Goal: Information Seeking & Learning: Learn about a topic

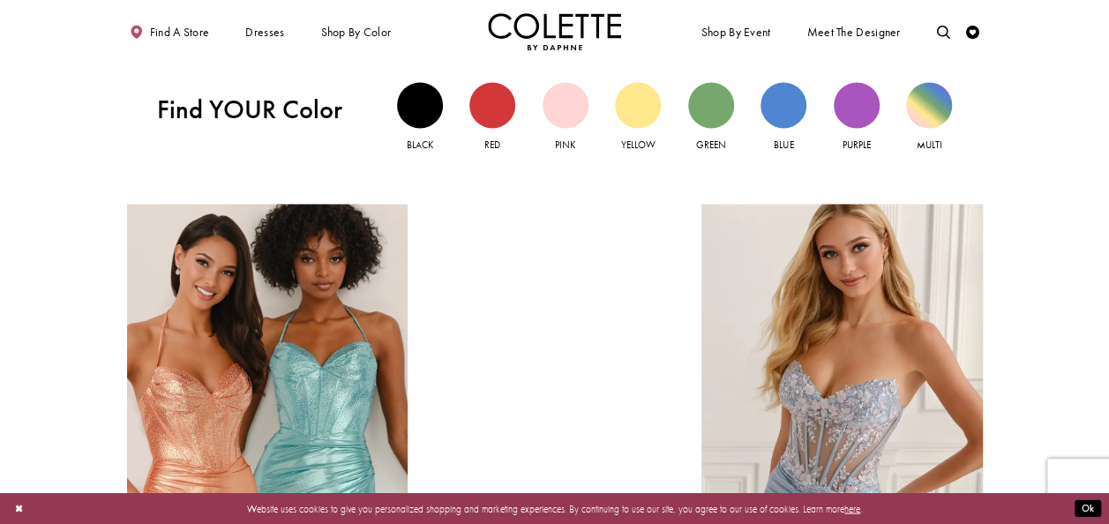
scroll to position [1353, 0]
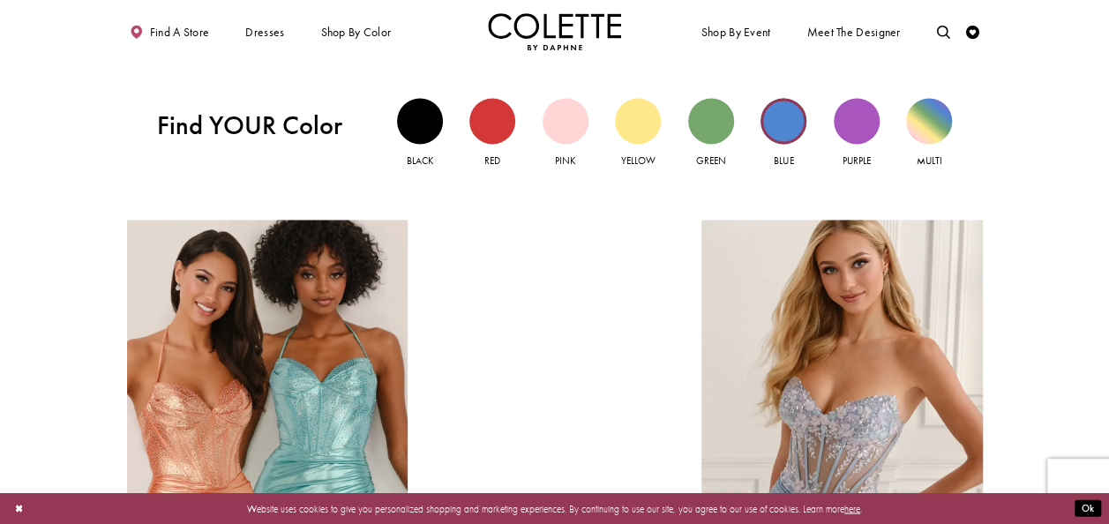
click at [787, 118] on div "Blue view" at bounding box center [783, 121] width 46 height 46
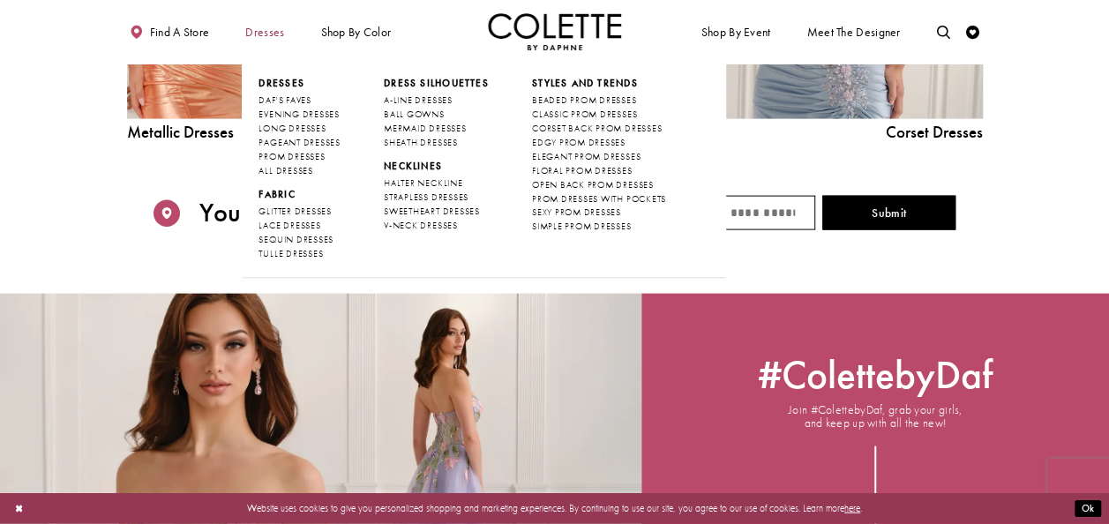
scroll to position [1353, 0]
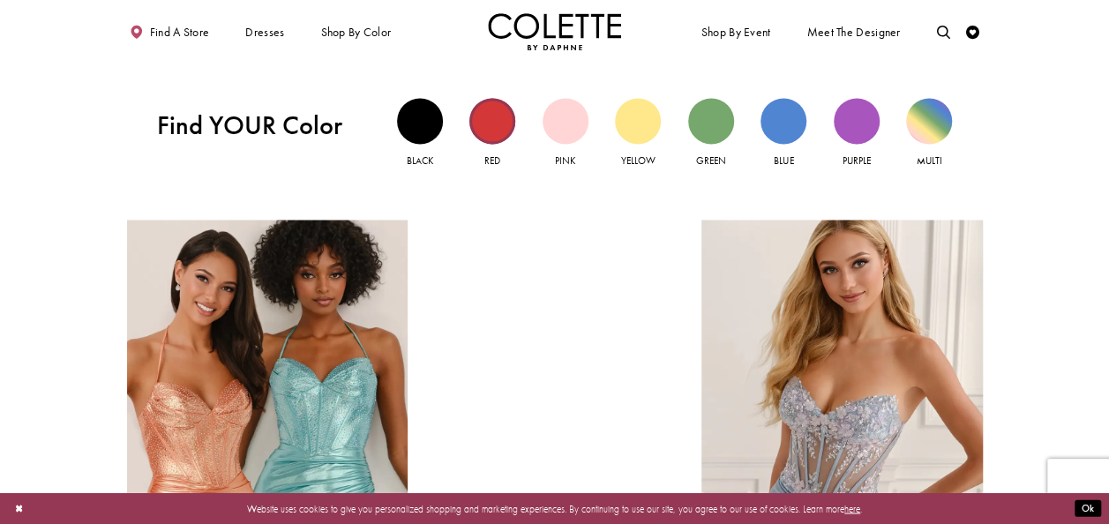
click at [487, 124] on div "Red view" at bounding box center [492, 121] width 46 height 46
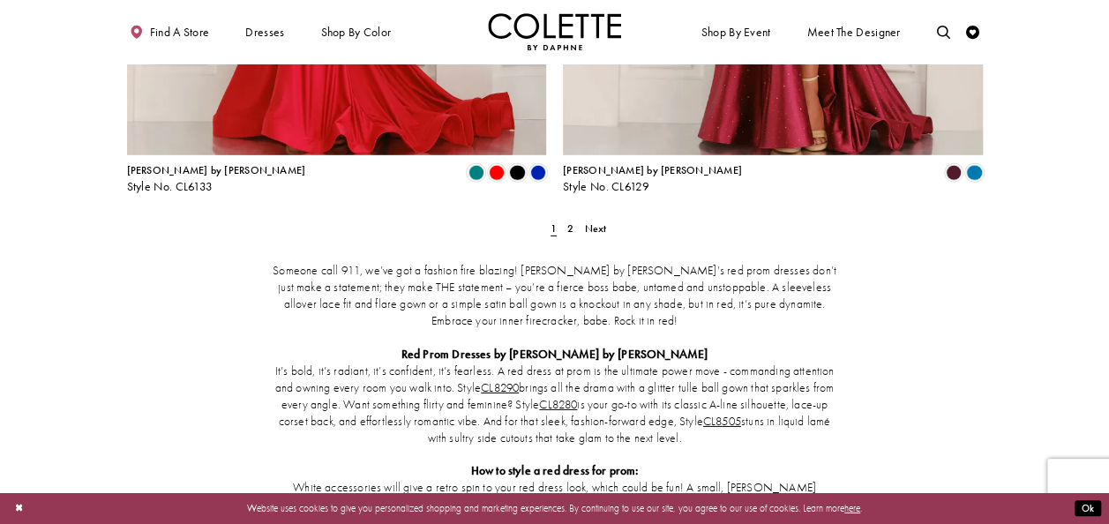
scroll to position [2551, 0]
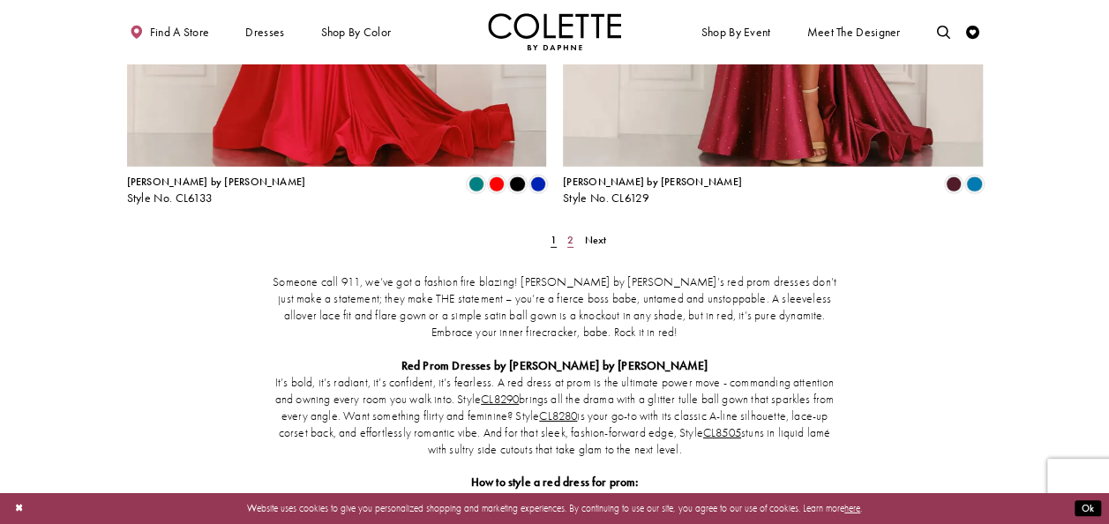
click at [567, 233] on span "2" at bounding box center [570, 240] width 6 height 14
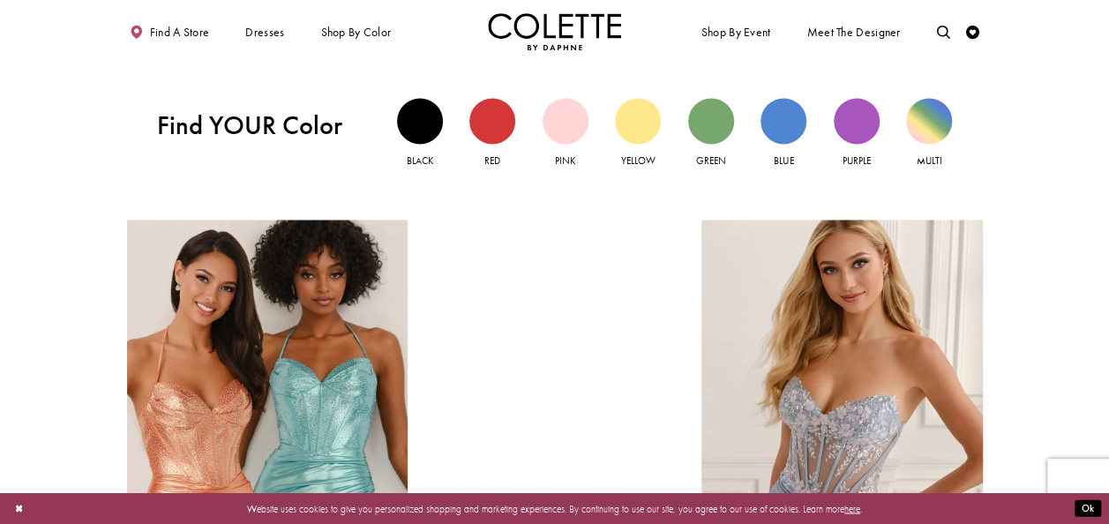
click at [824, 63] on div "Hero Carousel Skip to end Pause autoplay Previous Slide Next Slide 0 The Glamou…" at bounding box center [554, 102] width 1109 height 2783
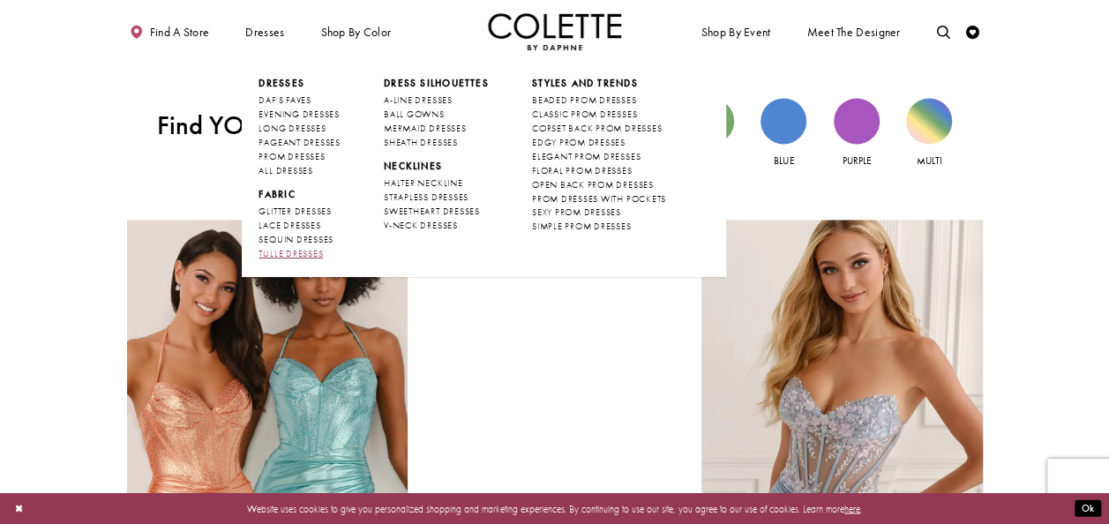
click at [273, 250] on span "TULLE DRESSES" at bounding box center [290, 253] width 64 height 11
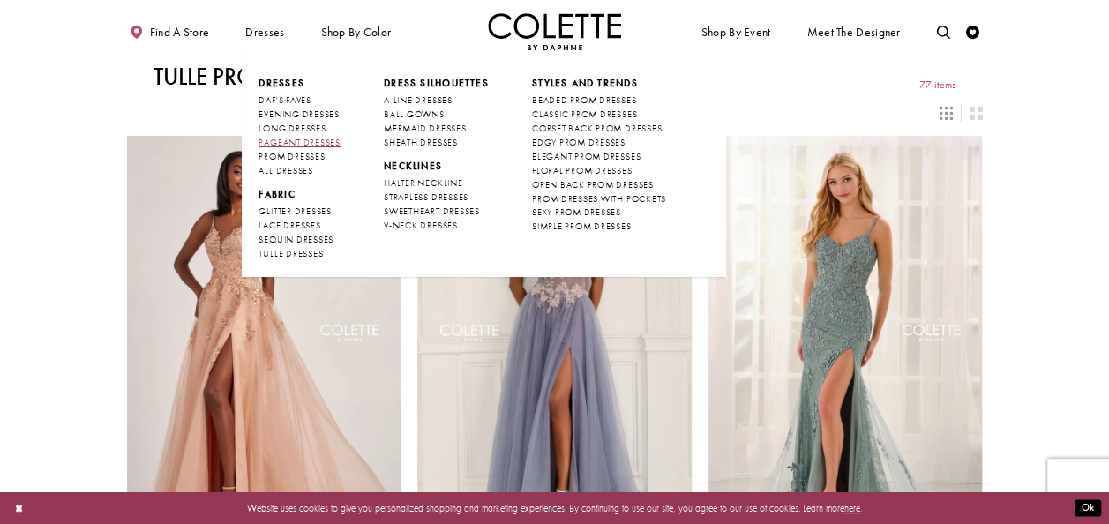
click at [302, 140] on span "PAGEANT DRESSES" at bounding box center [298, 142] width 81 height 11
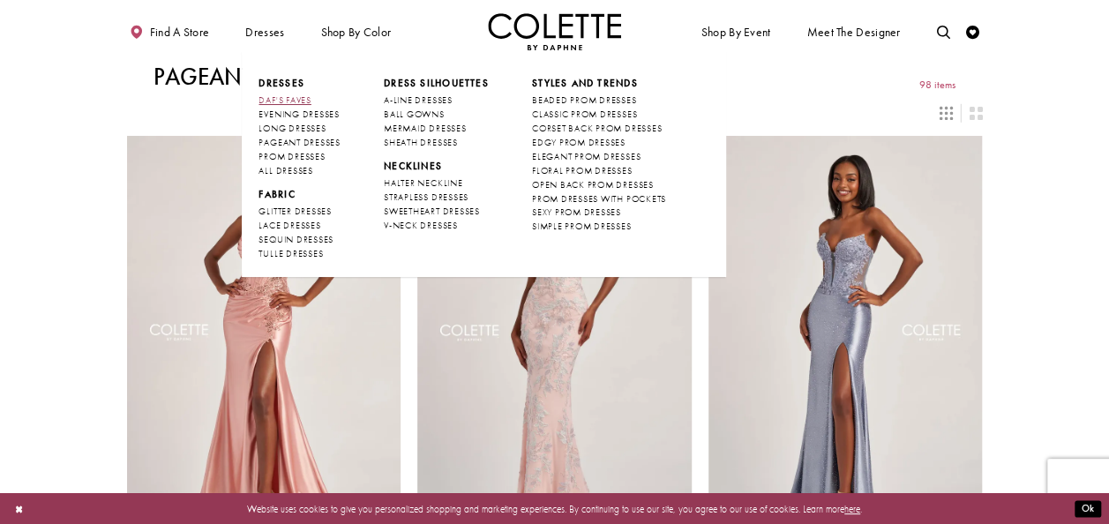
click at [307, 100] on span "DAF'S FAVES" at bounding box center [284, 99] width 52 height 11
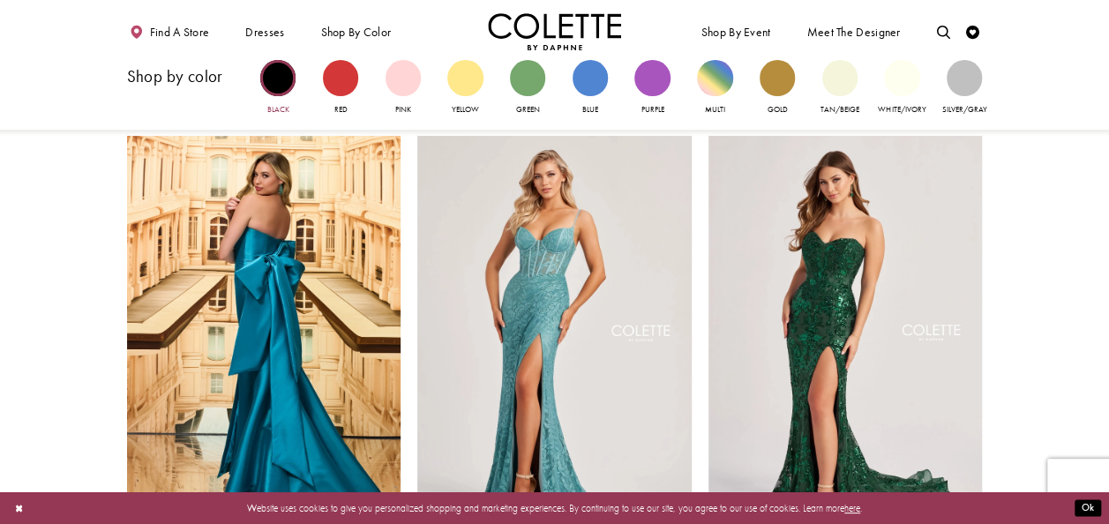
click at [274, 81] on div "Primary block" at bounding box center [277, 77] width 35 height 35
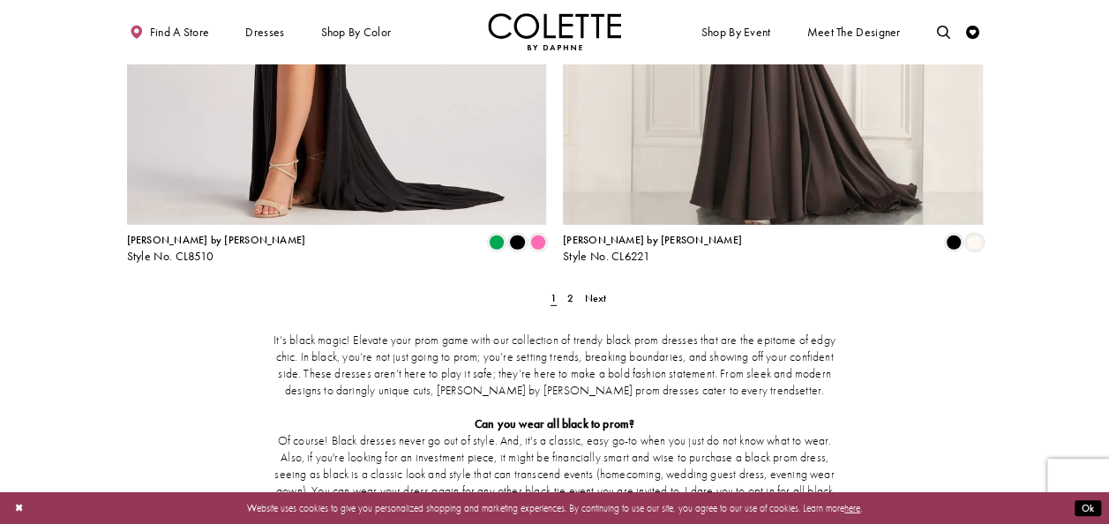
scroll to position [2458, 0]
